Goal: Transaction & Acquisition: Purchase product/service

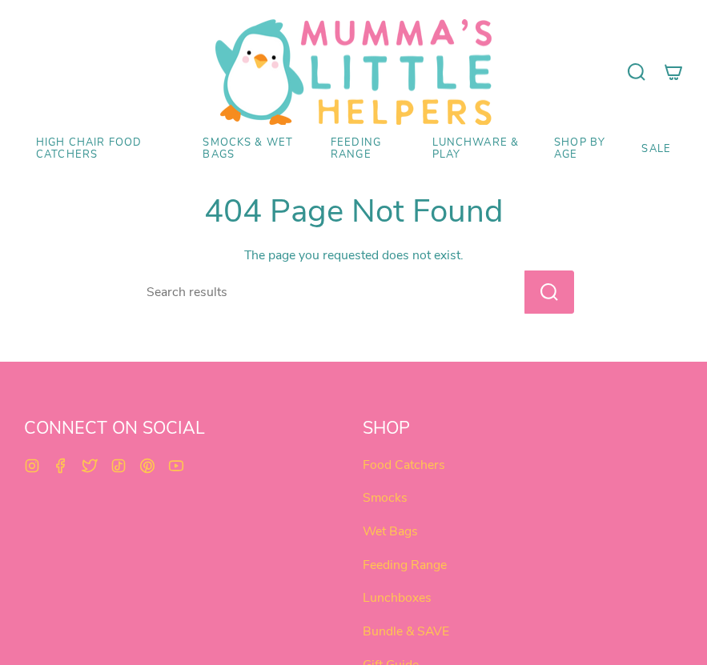
select select "pictures-first"
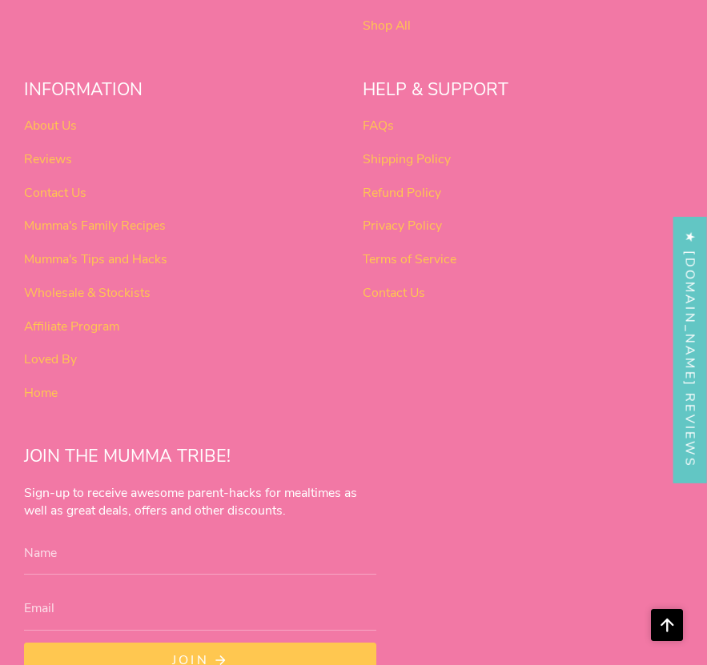
scroll to position [671, 0]
click at [106, 322] on link "Affiliate Program" at bounding box center [71, 328] width 95 height 18
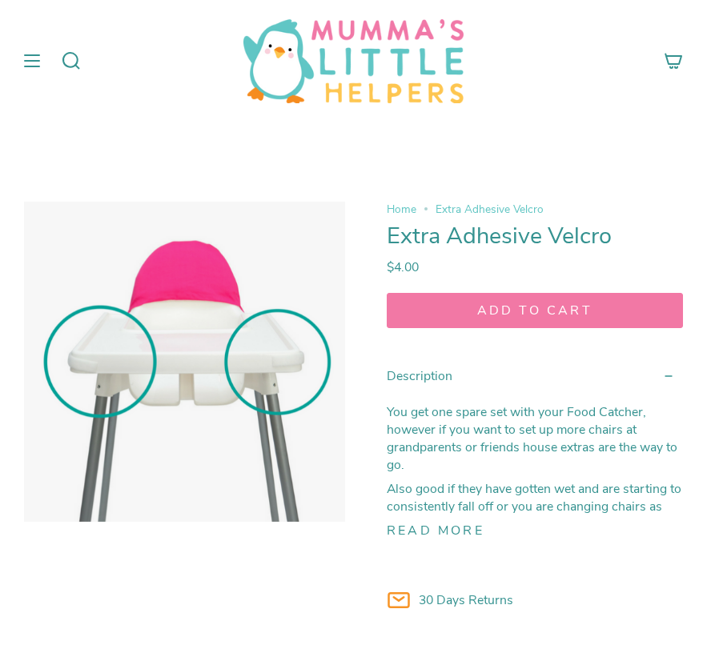
select select "pictures-first"
